Goal: Task Accomplishment & Management: Complete application form

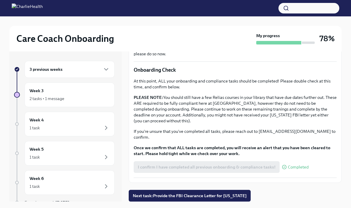
scroll to position [10, 0]
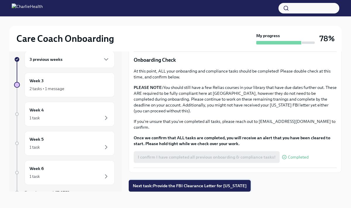
click at [198, 187] on span "Next task : Provide the FBI Clearance Letter for [US_STATE]" at bounding box center [190, 186] width 114 height 6
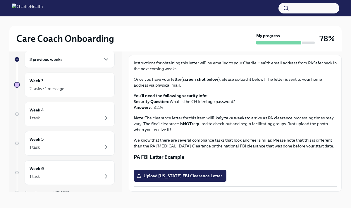
scroll to position [89, 0]
click at [190, 177] on span "Upload [US_STATE] FBI Clearance Letter" at bounding box center [180, 176] width 85 height 6
click at [0, 0] on input "Upload [US_STATE] FBI Clearance Letter" at bounding box center [0, 0] width 0 height 0
click at [179, 174] on span "Upload [US_STATE] FBI Clearance Letter" at bounding box center [180, 176] width 85 height 6
click at [0, 0] on input "Upload [US_STATE] FBI Clearance Letter" at bounding box center [0, 0] width 0 height 0
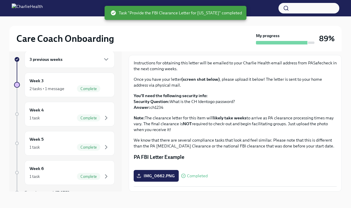
click at [324, 44] on div "My progress 89%" at bounding box center [295, 39] width 79 height 12
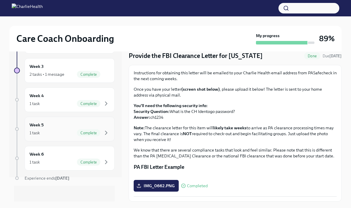
scroll to position [27, 0]
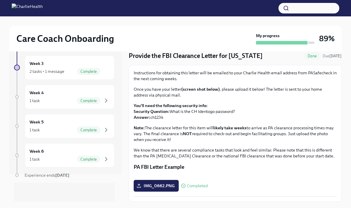
click at [65, 175] on strong "[DATE]" at bounding box center [62, 175] width 14 height 5
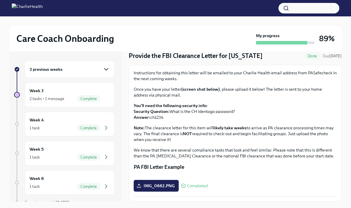
click at [107, 71] on icon "button" at bounding box center [106, 69] width 7 height 7
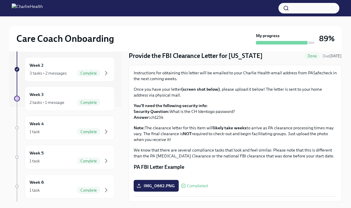
scroll to position [126, 0]
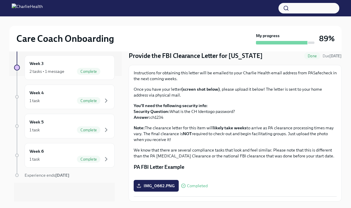
click at [69, 151] on div "Week 6 1 task Complete" at bounding box center [70, 155] width 80 height 15
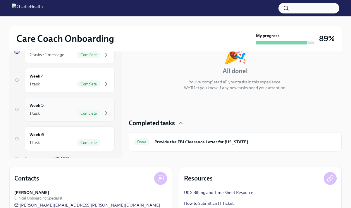
click at [66, 115] on div "1 task Complete" at bounding box center [70, 113] width 80 height 7
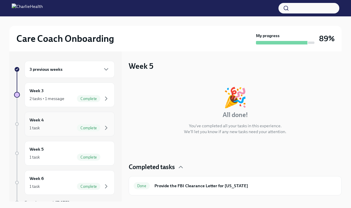
click at [63, 126] on div "1 task Complete" at bounding box center [70, 127] width 80 height 7
click at [107, 102] on icon "button" at bounding box center [106, 98] width 7 height 7
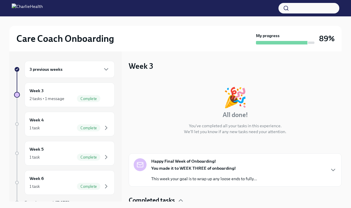
scroll to position [51, 0]
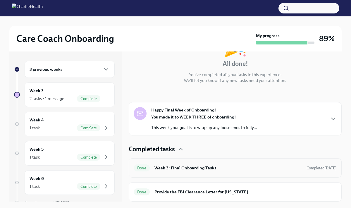
click at [202, 166] on h6 "Week 3: Final Onboarding Tasks" at bounding box center [228, 168] width 147 height 6
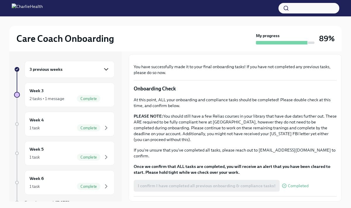
click at [106, 70] on icon "button" at bounding box center [106, 69] width 7 height 7
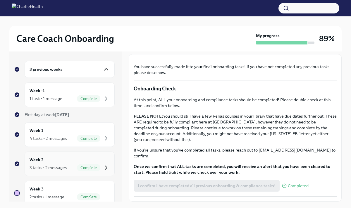
click at [107, 168] on icon "button" at bounding box center [106, 168] width 2 height 4
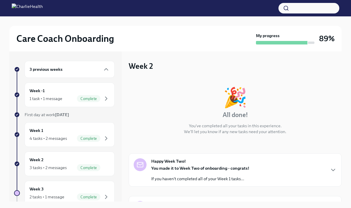
click at [195, 163] on div "Happy Week Two! You made it to Week Two of onboarding - congrats! If you haven'…" at bounding box center [200, 169] width 98 height 23
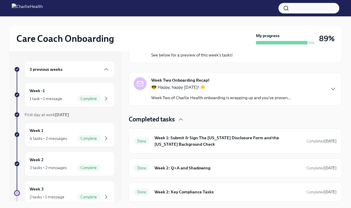
scroll to position [298, 0]
click at [329, 101] on div "Week Two Onboarding Recap! 😎 Happy, happy [DATE]! ☀️ Week Two of Charlie Health…" at bounding box center [235, 88] width 203 height 23
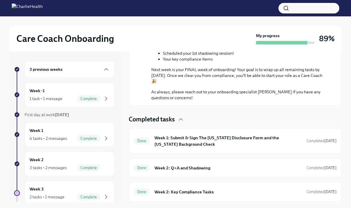
scroll to position [555, 0]
click at [296, 196] on div "Done Week 2: Key Compliance Tasks Completed [DATE]" at bounding box center [235, 191] width 203 height 9
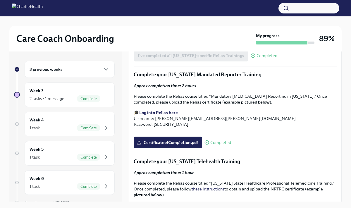
scroll to position [540, 0]
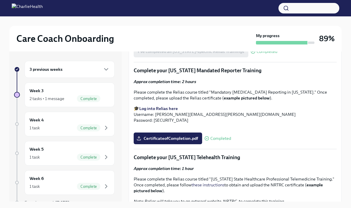
click at [155, 14] on strong "Find your main Relias trainings here" at bounding box center [174, 10] width 70 height 5
